Goal: Task Accomplishment & Management: Manage account settings

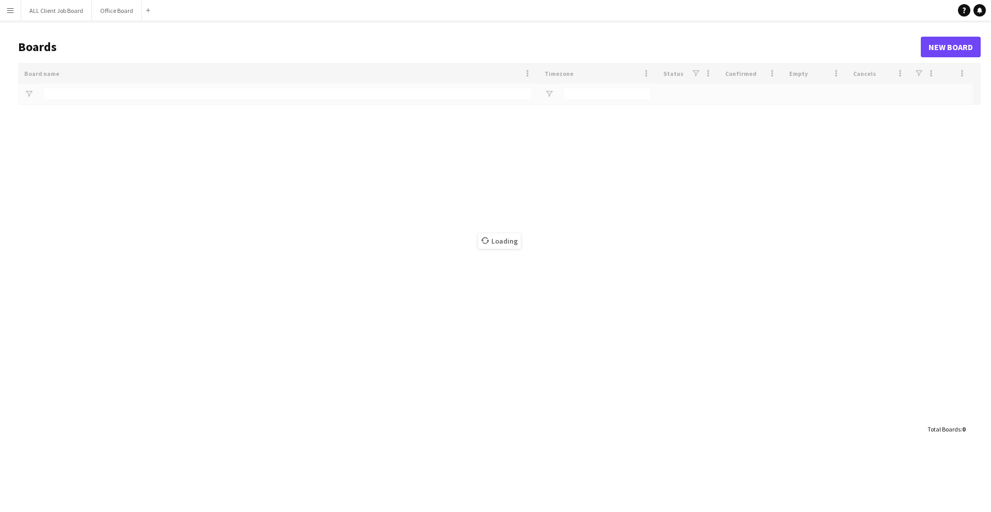
type input "******"
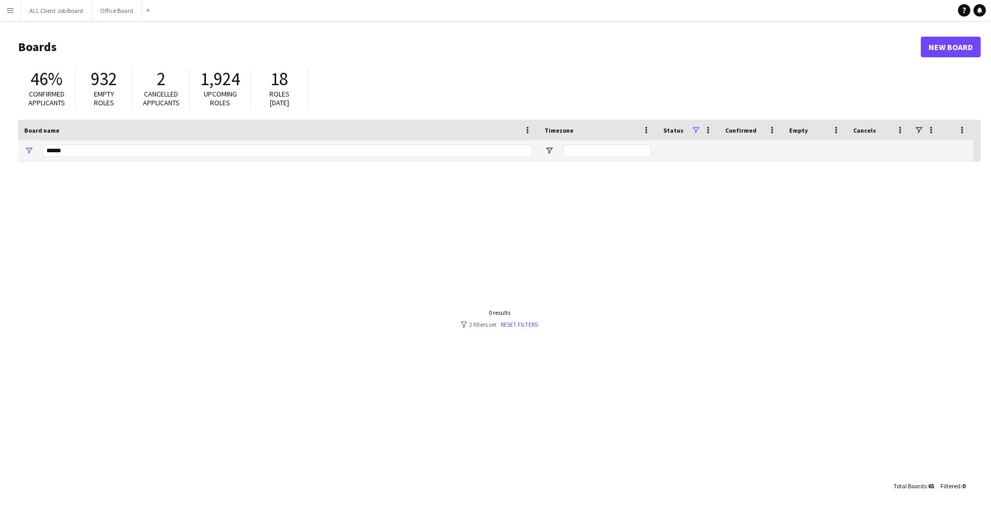
click at [6, 10] on app-icon "Menu" at bounding box center [10, 10] width 8 height 8
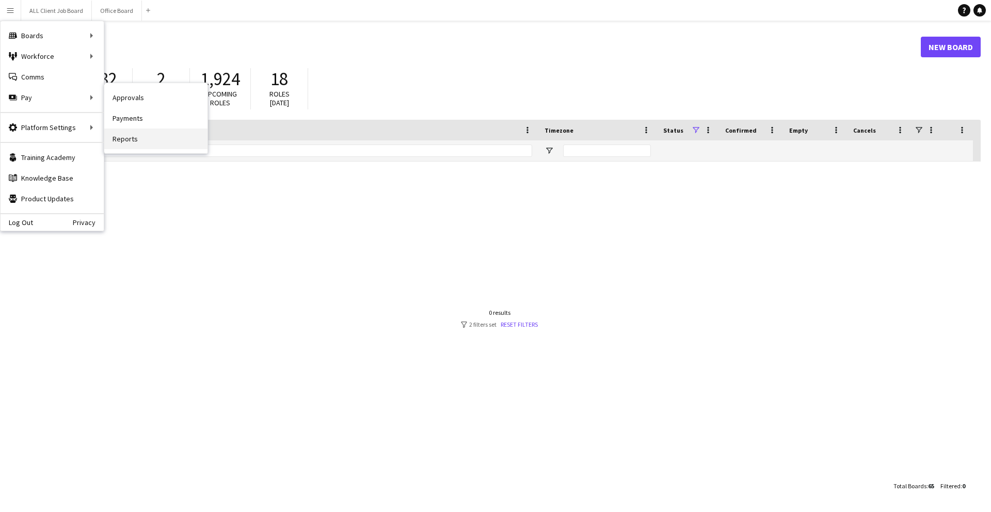
click at [124, 131] on link "Reports" at bounding box center [155, 138] width 103 height 21
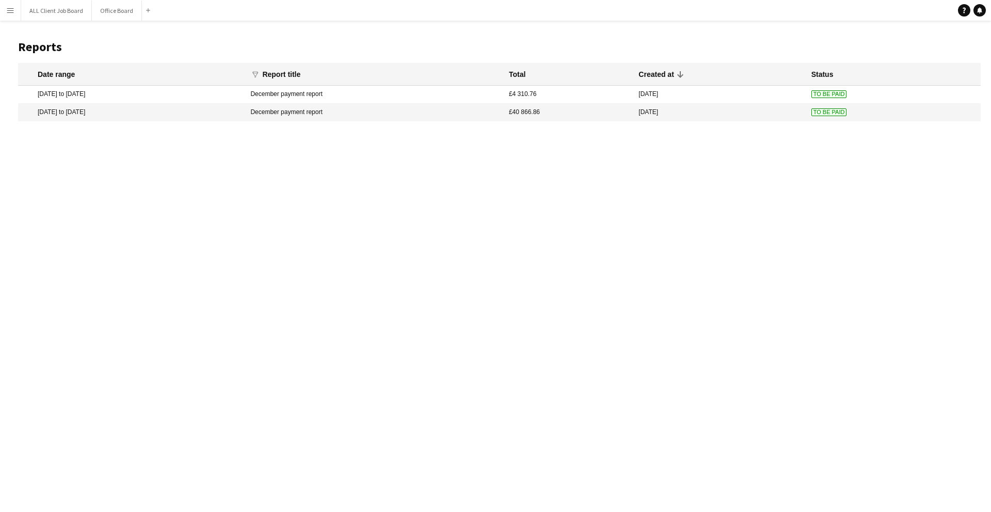
click at [7, 14] on button "Menu" at bounding box center [10, 10] width 21 height 21
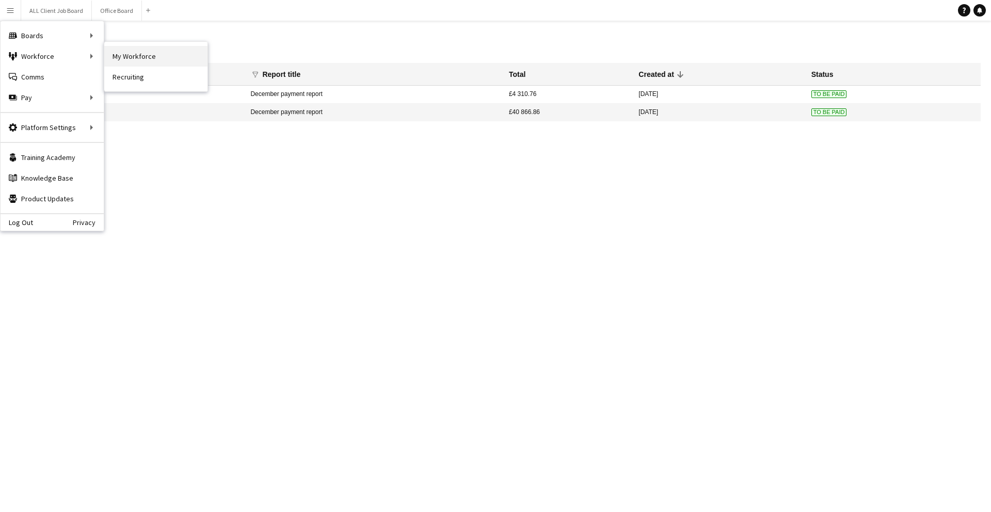
click at [196, 53] on link "My Workforce" at bounding box center [155, 56] width 103 height 21
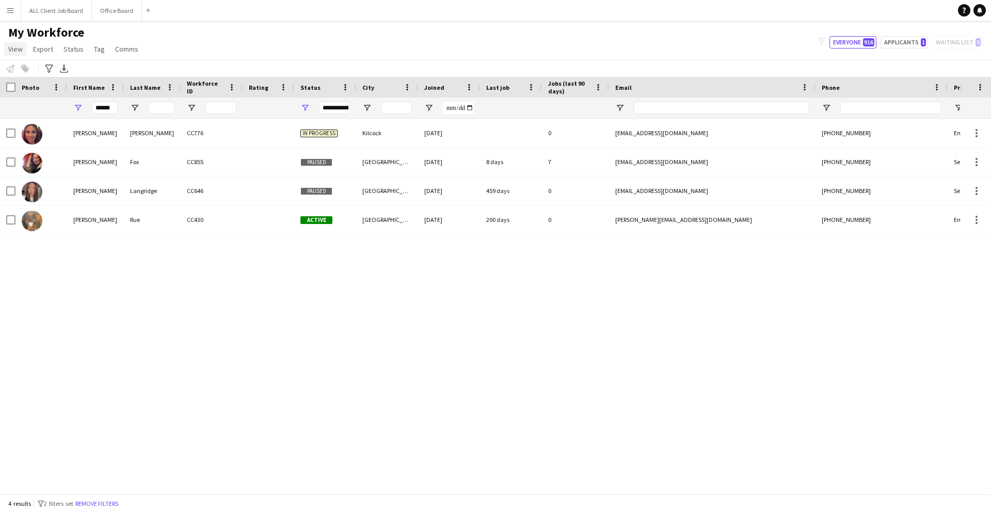
click at [11, 49] on span "View" at bounding box center [15, 48] width 14 height 9
click at [49, 48] on span "Export" at bounding box center [43, 48] width 20 height 9
click at [81, 47] on span "Status" at bounding box center [73, 48] width 20 height 9
click at [97, 47] on span "Tag" at bounding box center [99, 48] width 11 height 9
click at [12, 6] on app-icon "Menu" at bounding box center [10, 10] width 8 height 8
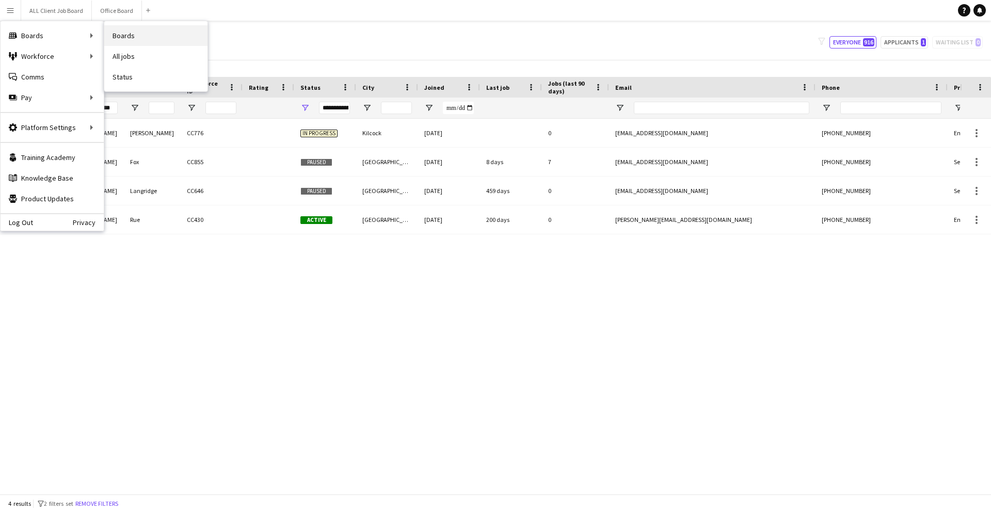
click at [142, 30] on link "Boards" at bounding box center [155, 35] width 103 height 21
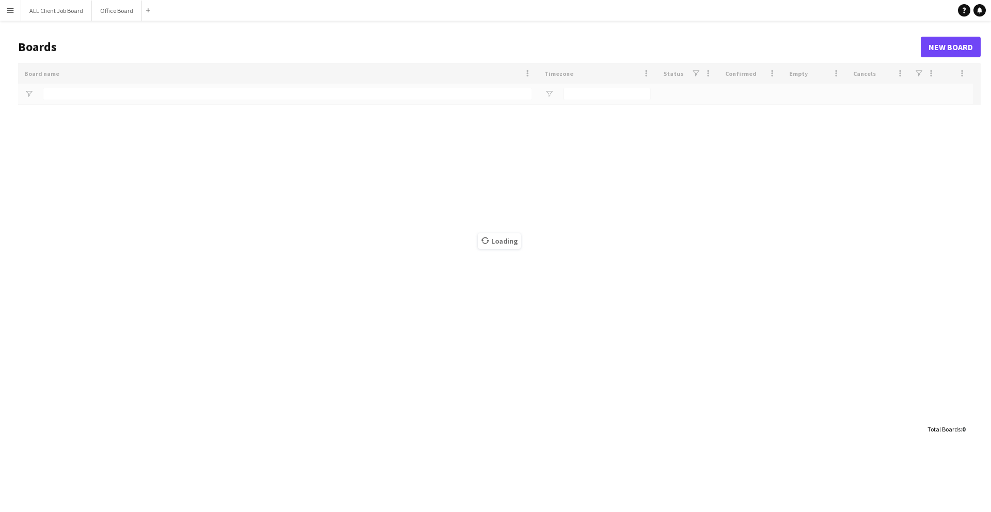
type input "******"
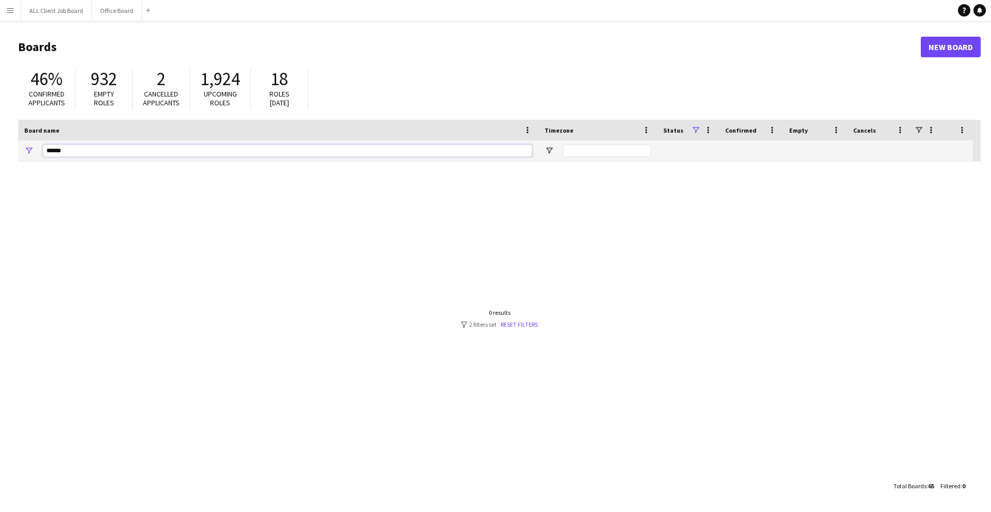
drag, startPoint x: 85, startPoint y: 150, endPoint x: 10, endPoint y: 154, distance: 75.4
click at [10, 154] on main "Boards New Board 46% Confirmed applicants 932 Empty roles 2 Cancelled applicant…" at bounding box center [495, 266] width 991 height 491
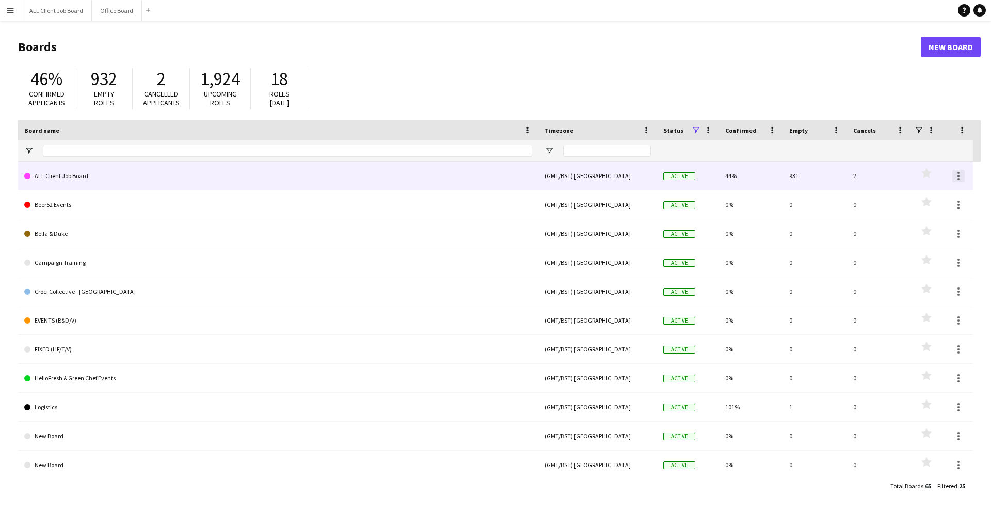
click at [956, 176] on div at bounding box center [958, 176] width 12 height 12
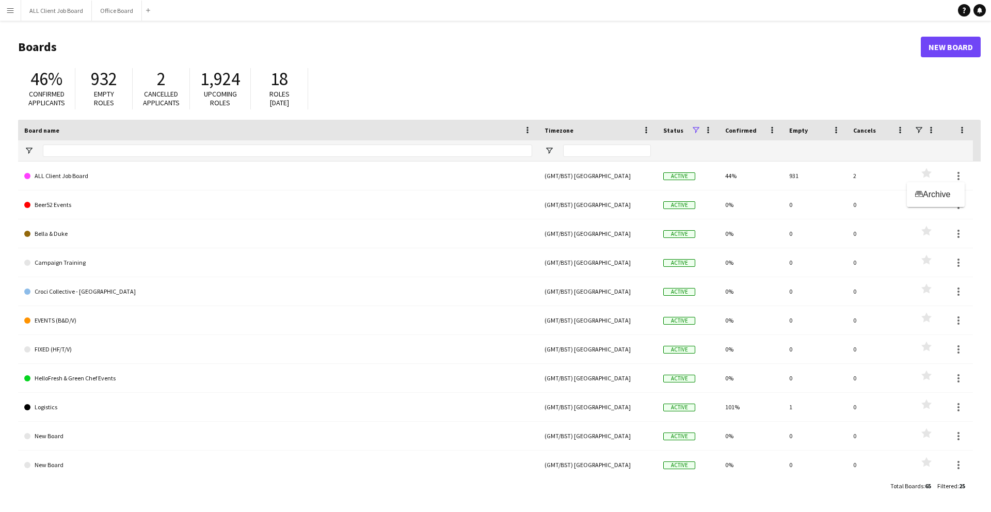
click at [88, 172] on div at bounding box center [495, 256] width 991 height 512
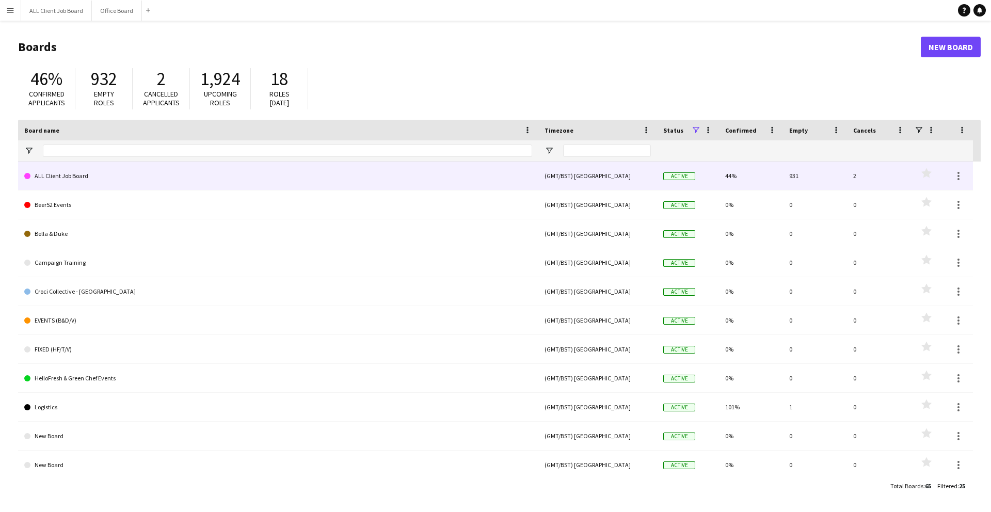
click at [89, 175] on link "ALL Client Job Board" at bounding box center [278, 176] width 508 height 29
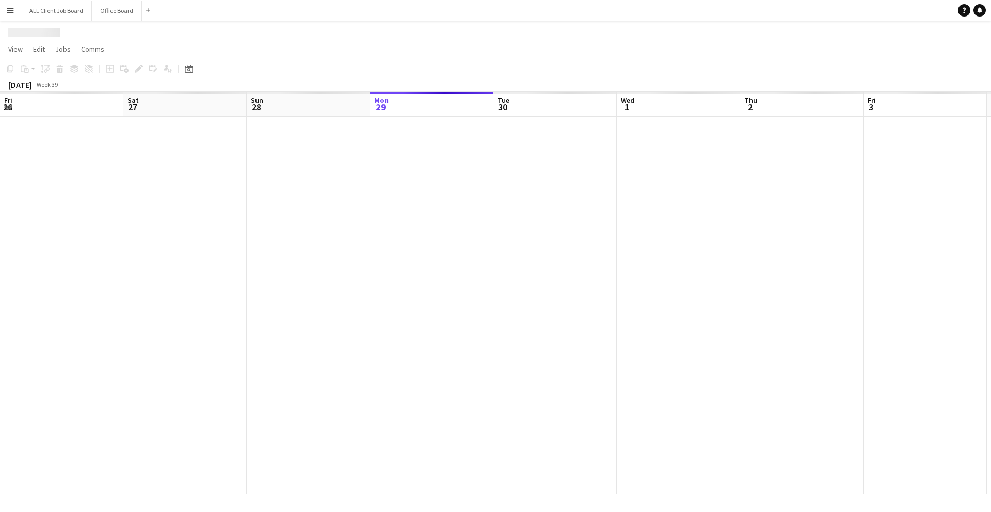
scroll to position [0, 247]
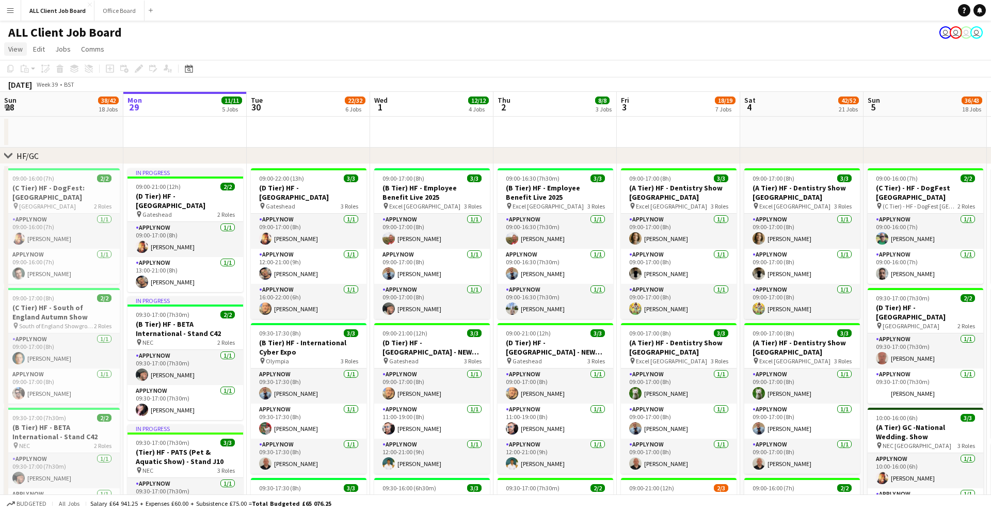
click at [15, 47] on span "View" at bounding box center [15, 48] width 14 height 9
click at [41, 47] on span "Edit" at bounding box center [39, 48] width 12 height 9
click at [68, 47] on span "Jobs" at bounding box center [62, 48] width 15 height 9
drag, startPoint x: 269, startPoint y: 44, endPoint x: 183, endPoint y: 35, distance: 87.2
click at [265, 44] on app-page-menu "View Day view expanded Day view collapsed Month view Date picker Jump to [DATE]…" at bounding box center [495, 50] width 991 height 20
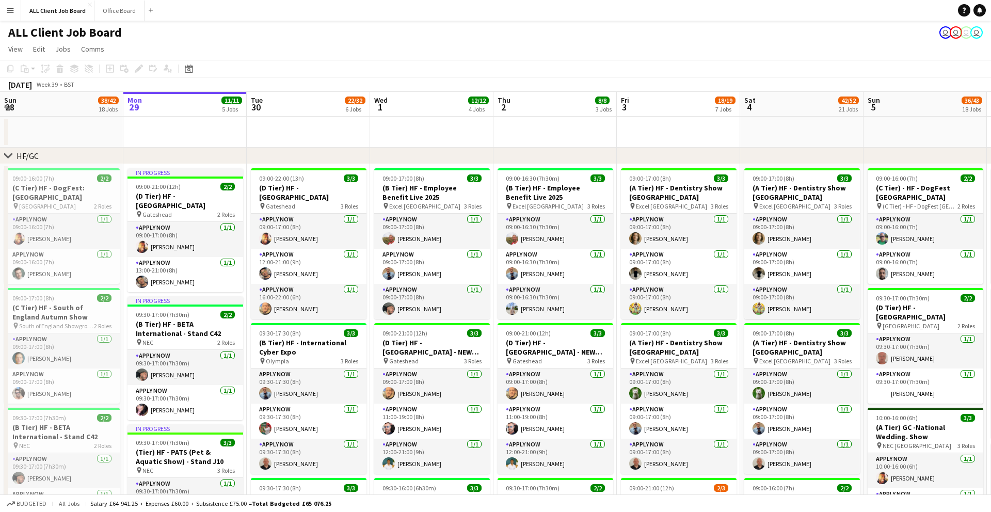
click at [16, 12] on button "Menu" at bounding box center [10, 10] width 21 height 21
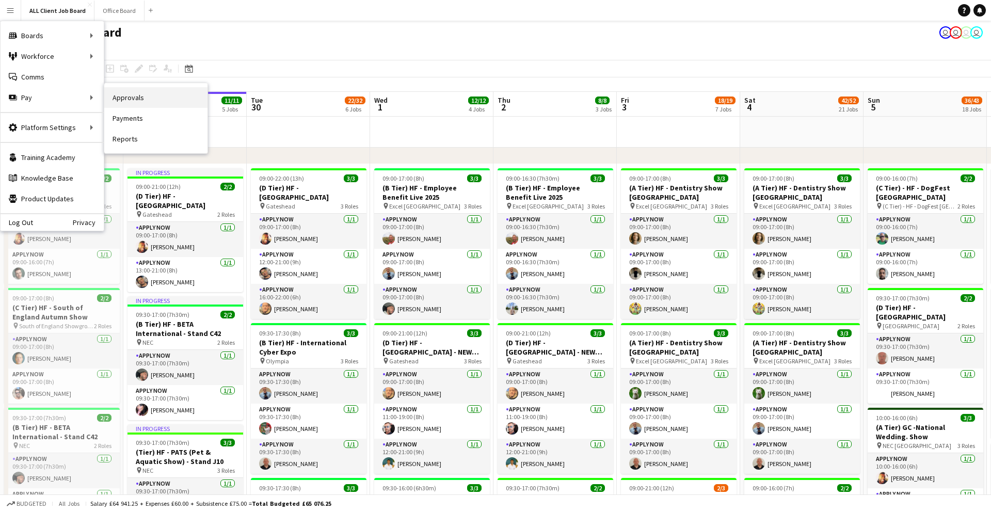
click at [116, 95] on link "Approvals" at bounding box center [155, 97] width 103 height 21
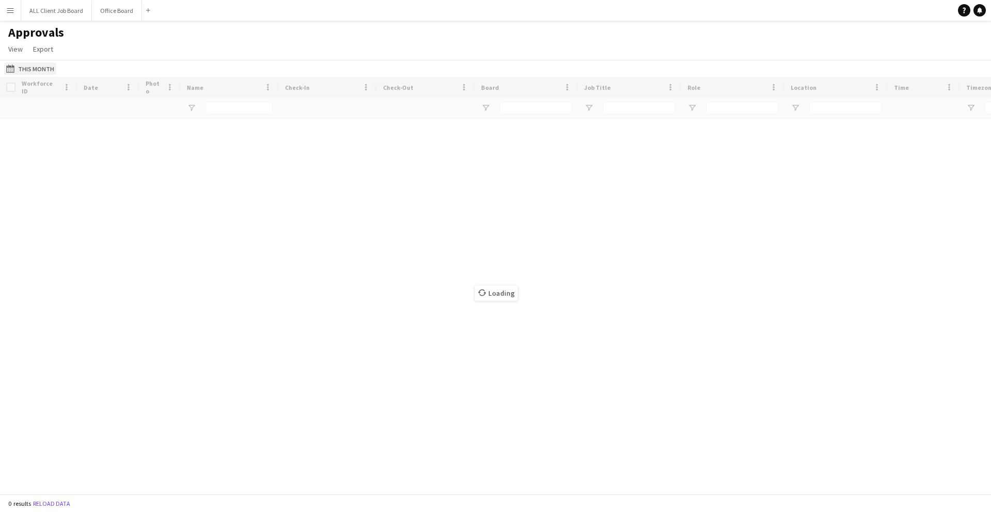
click at [12, 71] on app-icon "This Month" at bounding box center [12, 68] width 12 height 8
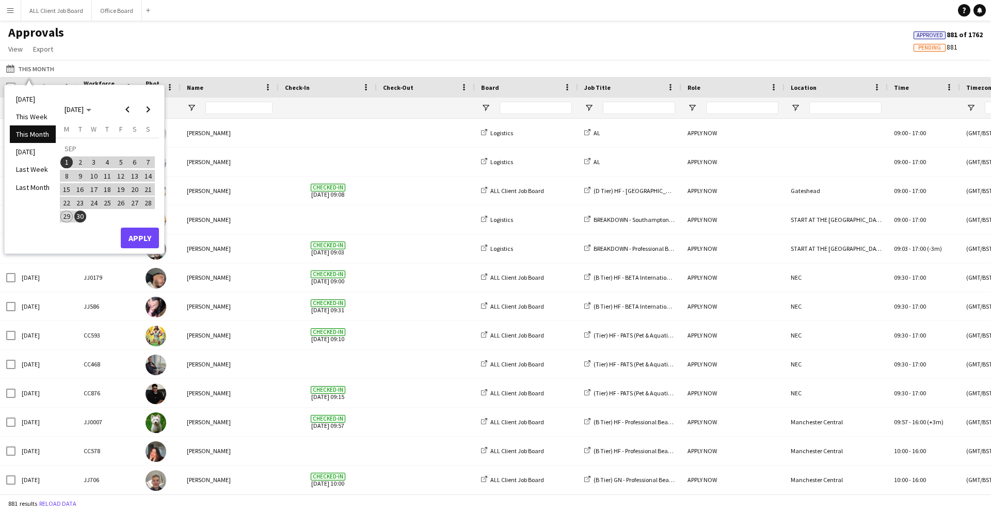
click at [67, 203] on span "22" at bounding box center [66, 203] width 12 height 12
click at [145, 200] on span "28" at bounding box center [148, 203] width 12 height 12
click at [142, 240] on button "Apply" at bounding box center [140, 238] width 38 height 21
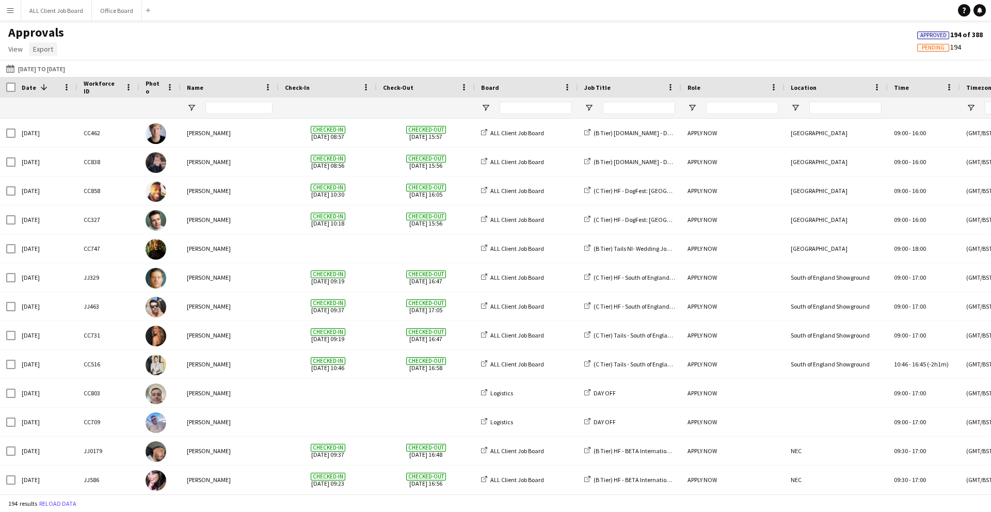
click at [42, 46] on span "Export" at bounding box center [43, 48] width 20 height 9
click at [66, 71] on span "Export as XLSX" at bounding box center [60, 71] width 45 height 9
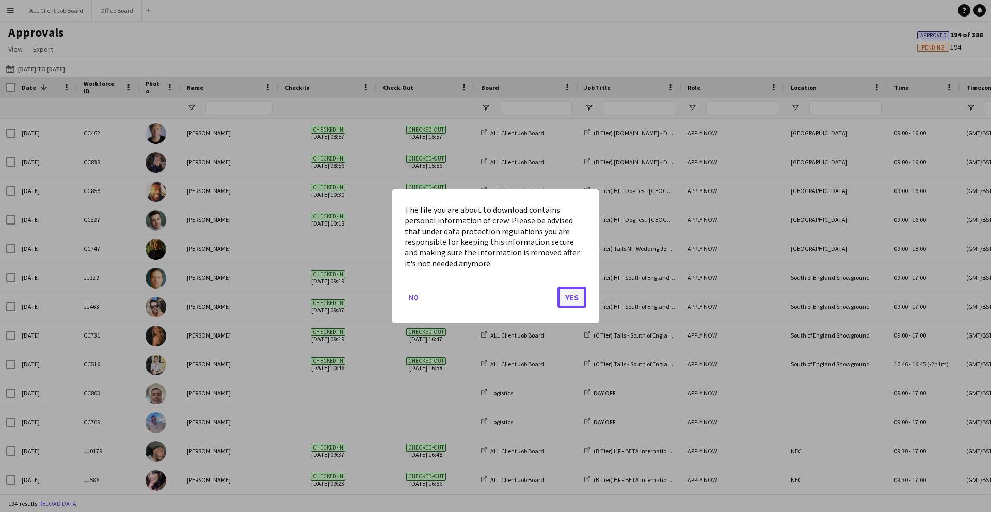
click at [571, 293] on button "Yes" at bounding box center [571, 296] width 29 height 21
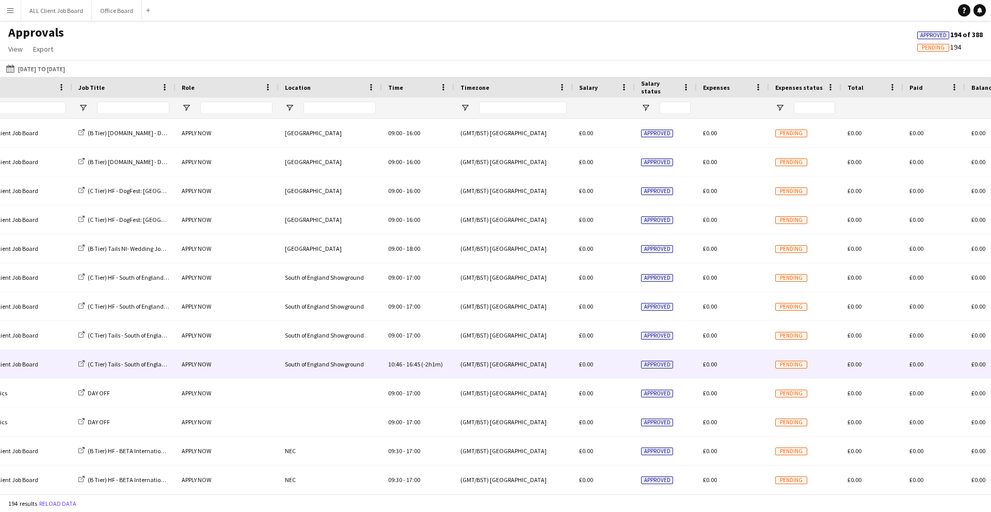
click at [421, 363] on span "(-2h1m)" at bounding box center [432, 364] width 22 height 8
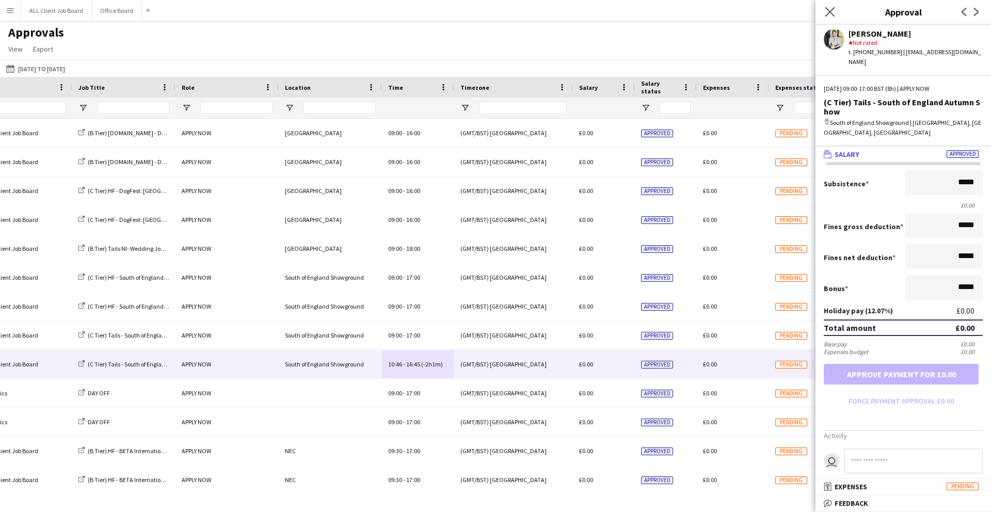
click at [834, 16] on app-icon "Close pop-in" at bounding box center [829, 12] width 15 height 15
